Goal: Communication & Community: Share content

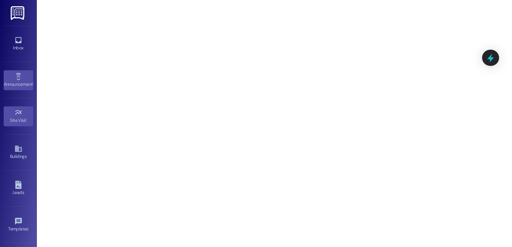
click at [21, 86] on div "Announcement •" at bounding box center [18, 84] width 37 height 7
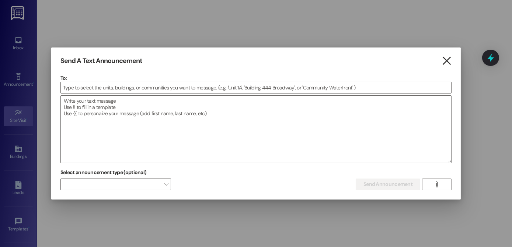
click at [448, 62] on icon "" at bounding box center [446, 61] width 10 height 8
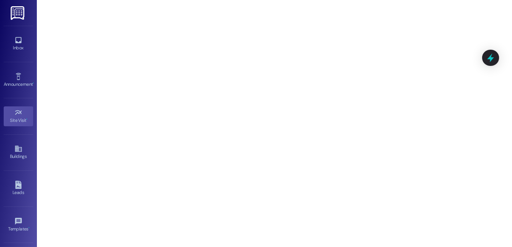
click at [14, 12] on img at bounding box center [18, 13] width 15 height 14
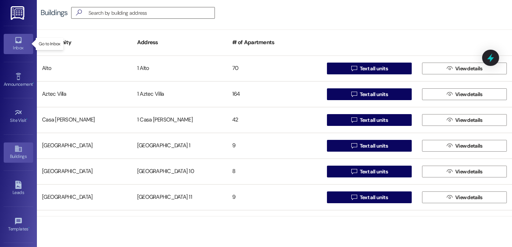
click at [17, 43] on icon at bounding box center [18, 40] width 8 height 8
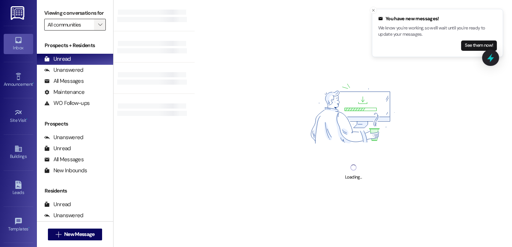
click at [94, 31] on button "" at bounding box center [100, 25] width 12 height 12
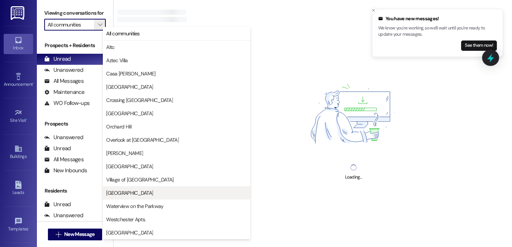
click at [134, 193] on span "[GEOGRAPHIC_DATA]" at bounding box center [129, 192] width 47 height 7
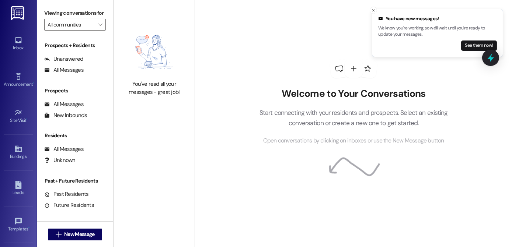
type input "[GEOGRAPHIC_DATA]"
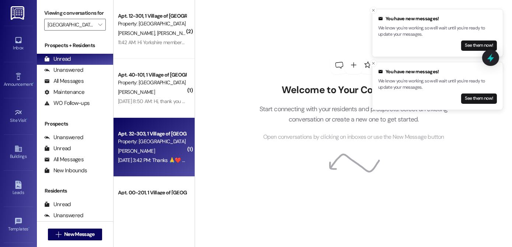
click at [154, 132] on div "Apt. 32-303, 1 Village of [GEOGRAPHIC_DATA]" at bounding box center [152, 134] width 68 height 8
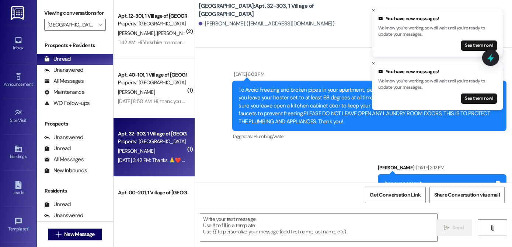
scroll to position [20636, 0]
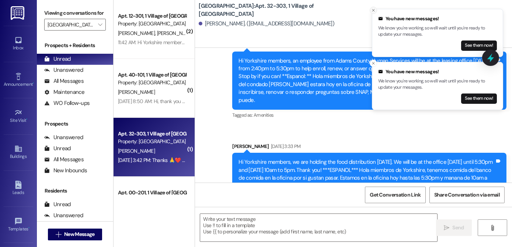
click at [372, 11] on icon "Close toast" at bounding box center [373, 10] width 4 height 4
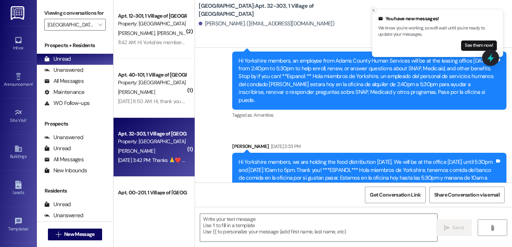
click at [372, 12] on icon "Close toast" at bounding box center [373, 10] width 4 height 4
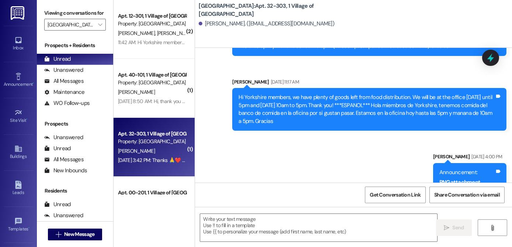
scroll to position [19832, 0]
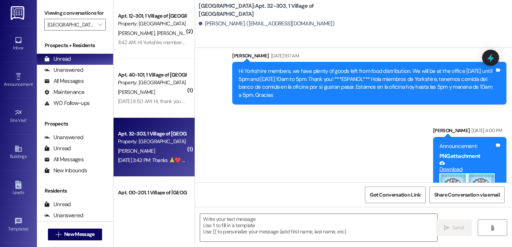
click at [439, 174] on button "Zoom image" at bounding box center [466, 195] width 55 height 42
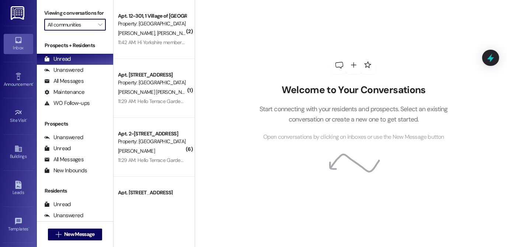
click at [64, 31] on input "All communities" at bounding box center [71, 25] width 46 height 12
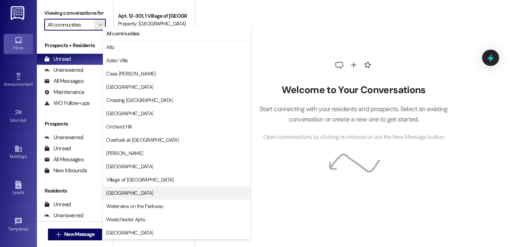
click at [130, 194] on span "[GEOGRAPHIC_DATA]" at bounding box center [129, 192] width 47 height 7
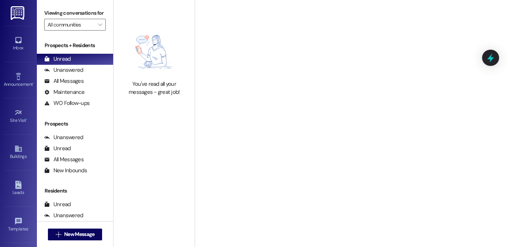
type input "[GEOGRAPHIC_DATA]"
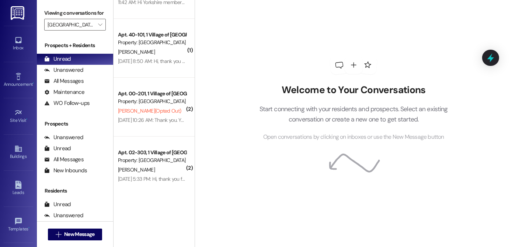
scroll to position [41, 0]
click at [150, 160] on div "Property: [GEOGRAPHIC_DATA]" at bounding box center [152, 160] width 68 height 8
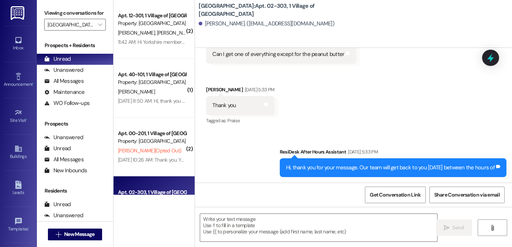
scroll to position [0, 0]
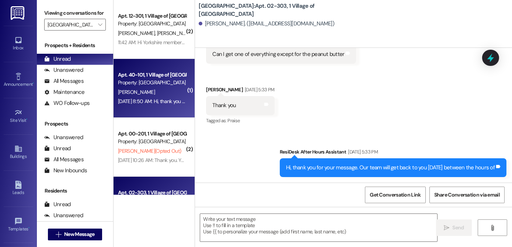
click at [147, 96] on div "[PERSON_NAME]" at bounding box center [152, 92] width 70 height 9
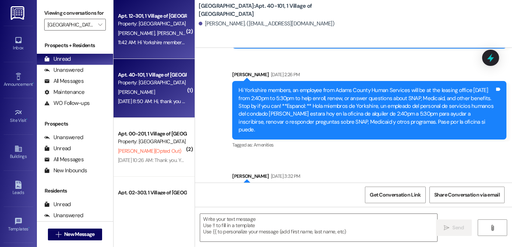
scroll to position [349, 0]
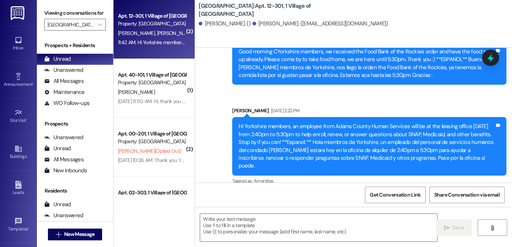
scroll to position [18978, 0]
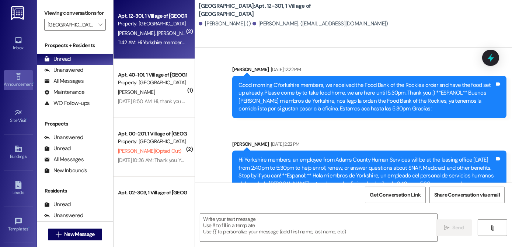
click at [16, 78] on icon at bounding box center [18, 77] width 8 height 8
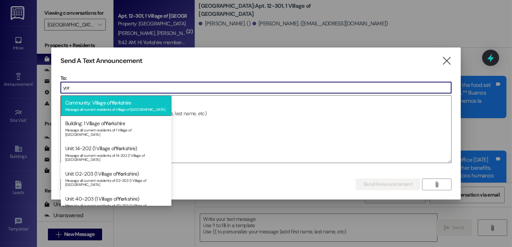
type input "yor"
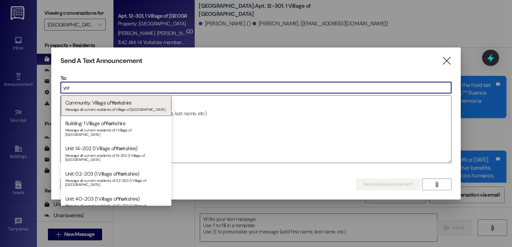
click at [94, 104] on div "Community: Village of [GEOGRAPHIC_DATA] Message all current residents of [GEOGR…" at bounding box center [116, 105] width 111 height 21
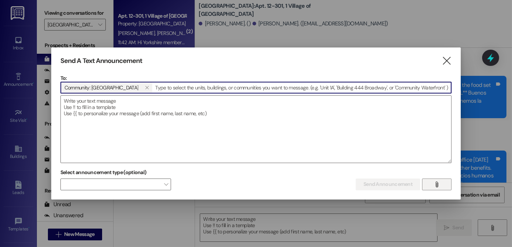
click at [431, 185] on button "" at bounding box center [436, 185] width 29 height 12
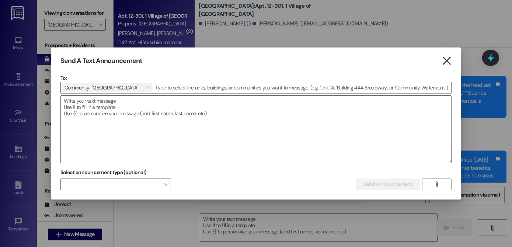
click at [450, 57] on icon "" at bounding box center [446, 61] width 10 height 8
